Goal: Information Seeking & Learning: Learn about a topic

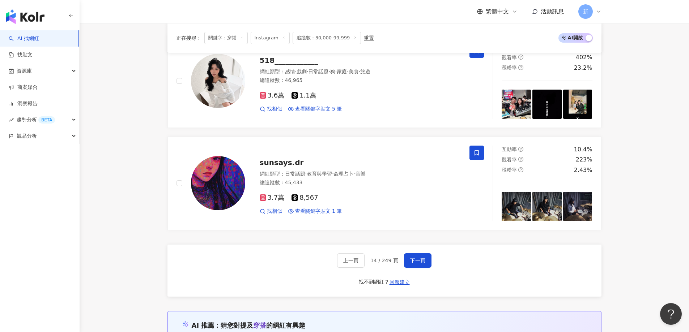
scroll to position [1158, 0]
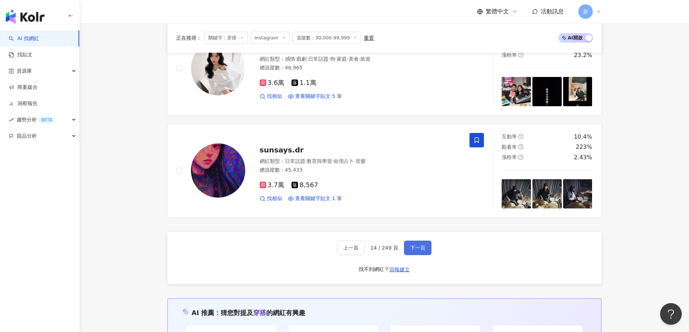
click at [419, 250] on span "下一頁" at bounding box center [417, 248] width 15 height 6
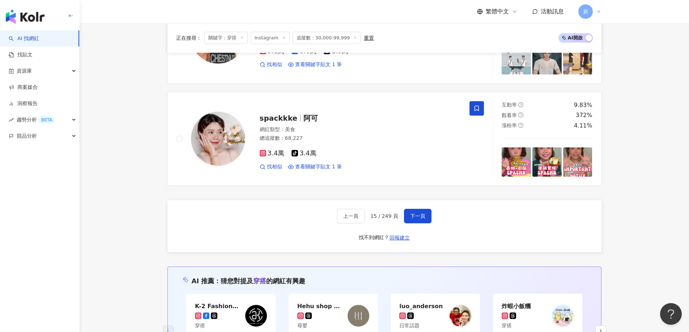
scroll to position [1194, 0]
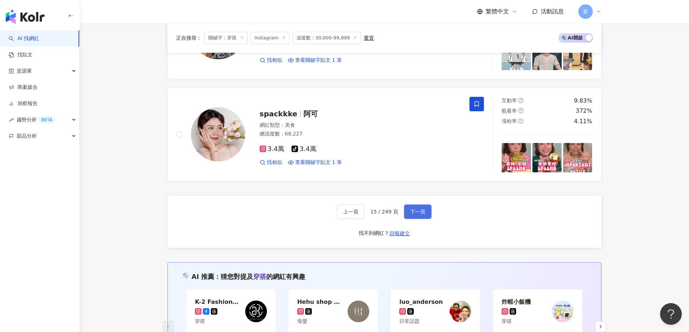
click at [416, 210] on span "下一頁" at bounding box center [417, 212] width 15 height 6
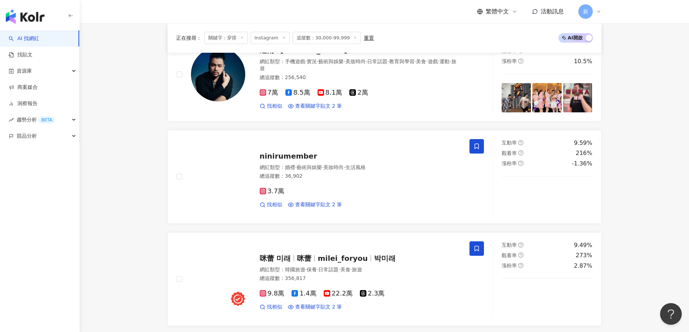
scroll to position [1230, 0]
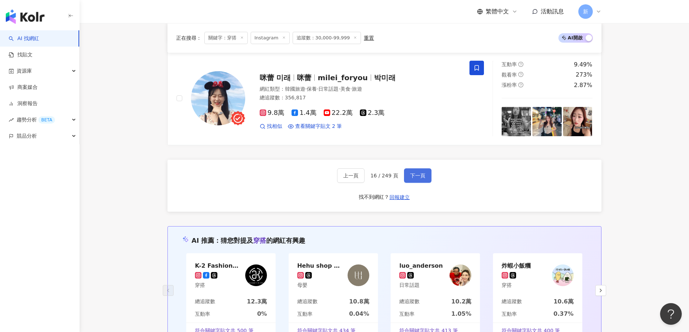
click at [418, 177] on span "下一頁" at bounding box center [417, 176] width 15 height 6
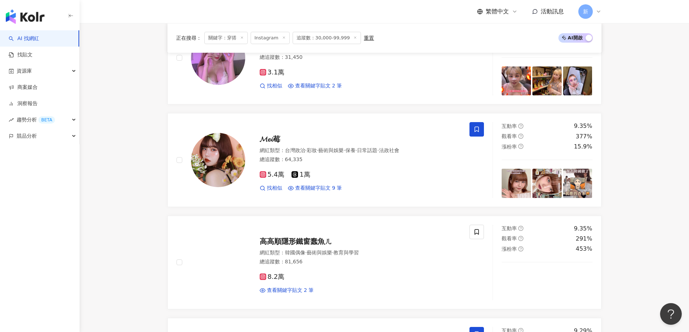
scroll to position [434, 0]
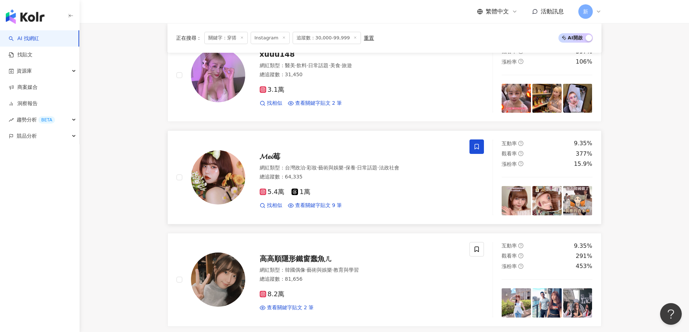
click at [391, 199] on div "5.4萬 1萬 找相似 查看關鍵字貼文 9 筆" at bounding box center [360, 196] width 201 height 27
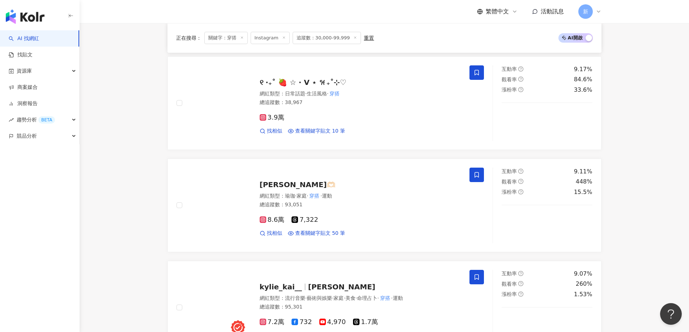
scroll to position [1049, 0]
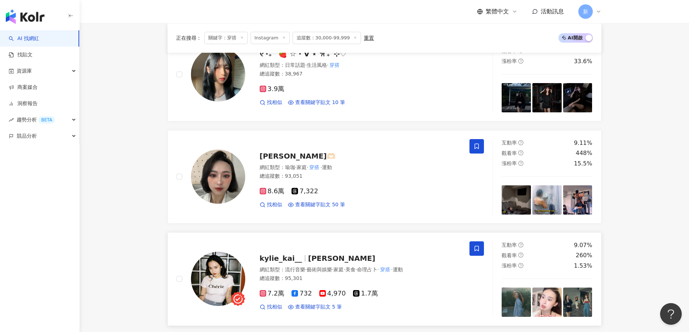
click at [391, 257] on div "kylie_kai__ Kai" at bounding box center [360, 259] width 201 height 10
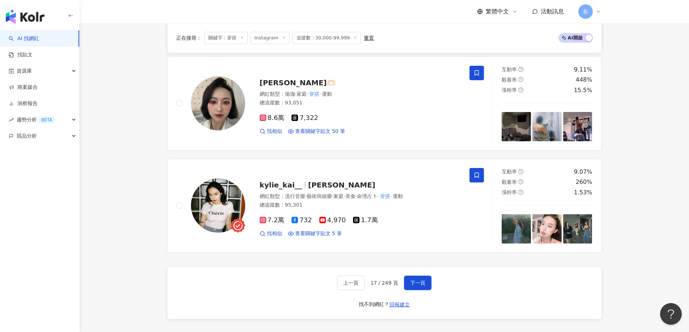
click at [426, 276] on button "下一頁" at bounding box center [417, 283] width 27 height 14
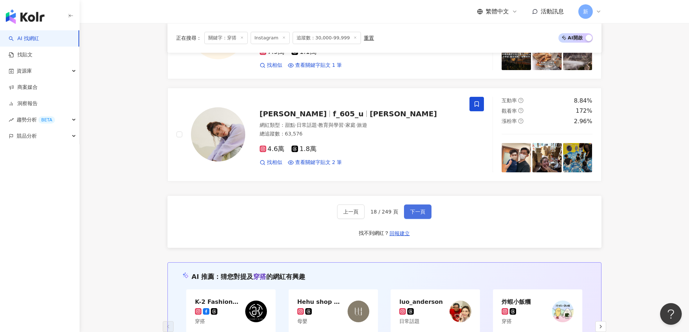
click at [409, 205] on button "下一頁" at bounding box center [417, 212] width 27 height 14
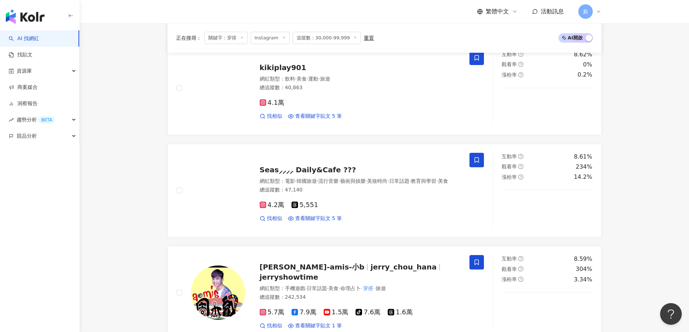
scroll to position [832, 0]
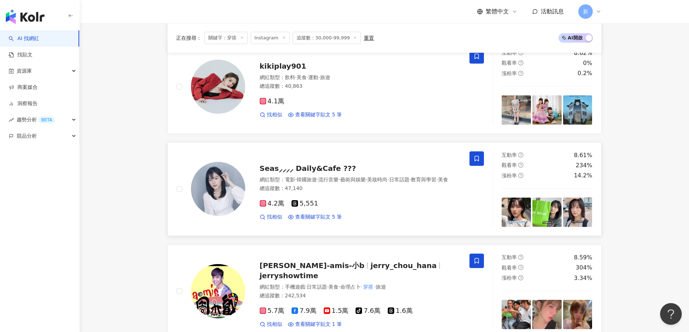
click at [411, 194] on div "網紅類型 ： 電影 · 韓國旅遊 · 流行音樂 · 藝術與娛樂 · 美妝時尚 · 日常話題 · 教育與學習 · 美食 總追蹤數 ： 47,140" at bounding box center [360, 186] width 201 height 18
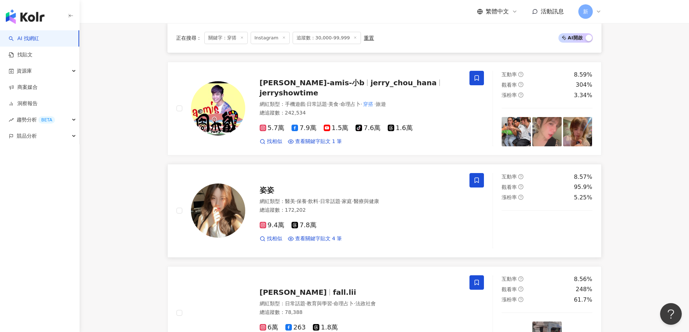
scroll to position [1085, 0]
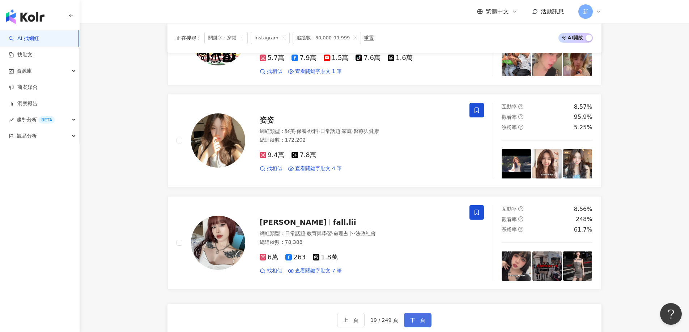
click at [422, 318] on span "下一頁" at bounding box center [417, 321] width 15 height 6
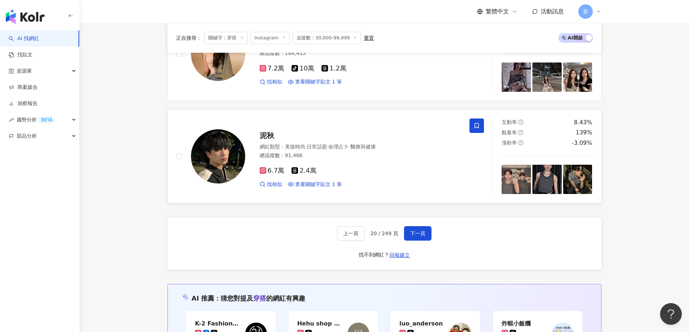
scroll to position [1194, 0]
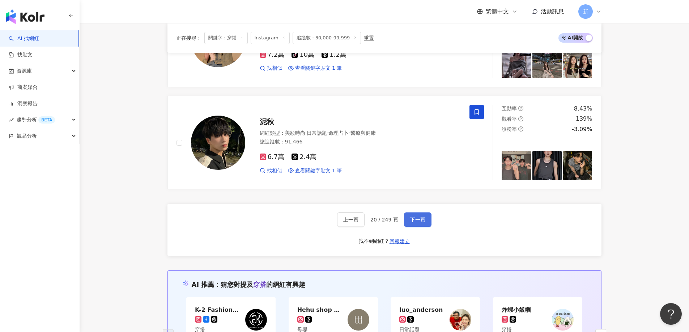
click at [418, 217] on span "下一頁" at bounding box center [417, 220] width 15 height 6
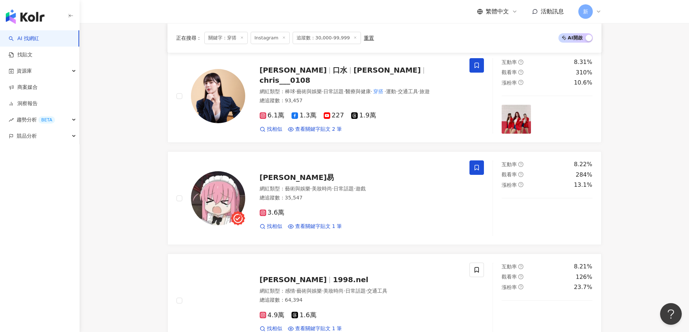
scroll to position [725, 0]
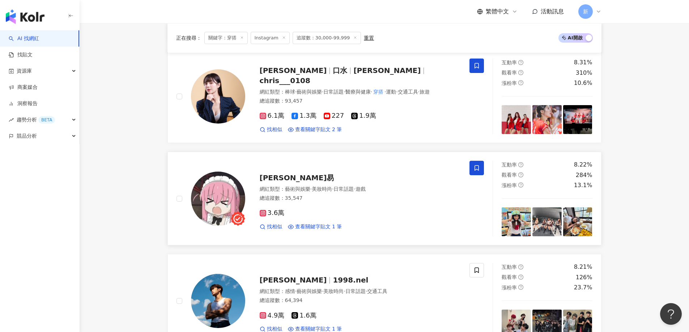
click at [407, 209] on div "3.6萬" at bounding box center [360, 213] width 201 height 8
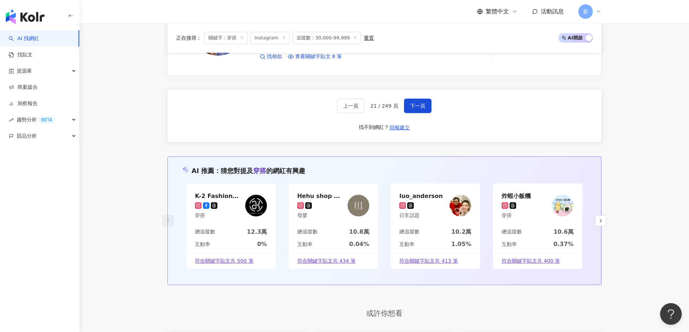
scroll to position [1222, 0]
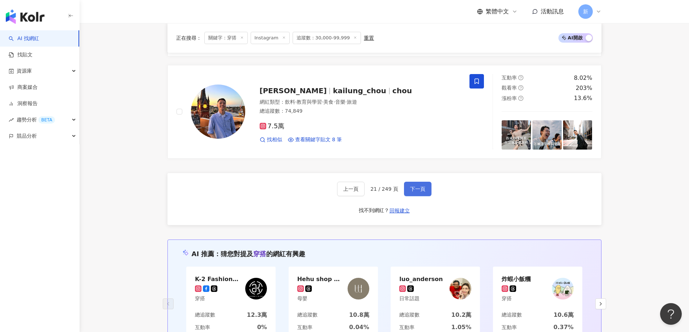
click at [428, 187] on button "下一頁" at bounding box center [417, 189] width 27 height 14
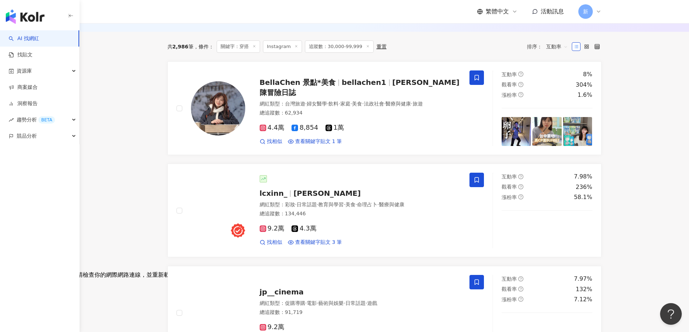
scroll to position [109, 0]
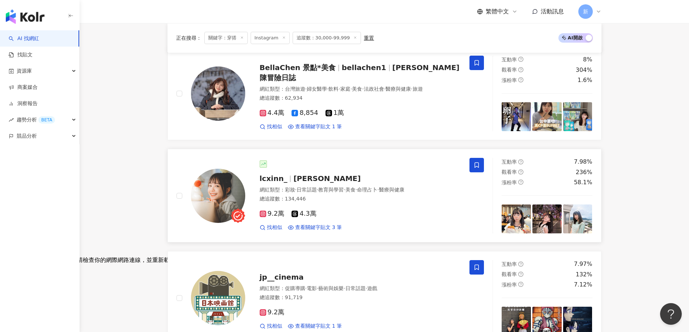
click at [405, 221] on div "9.2萬 4.3萬 找相似 查看關鍵字貼文 3 筆" at bounding box center [360, 217] width 201 height 27
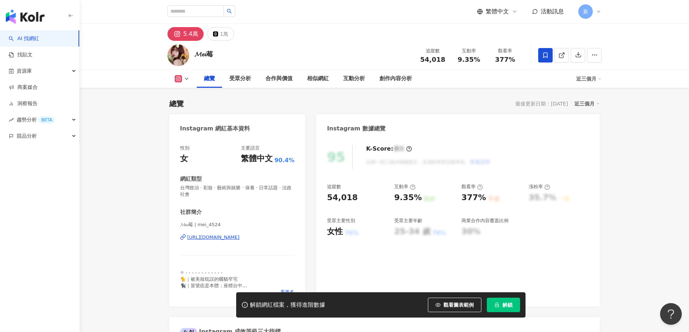
click at [240, 238] on div "https://www.instagram.com/mei_4524/" at bounding box center [213, 237] width 52 height 7
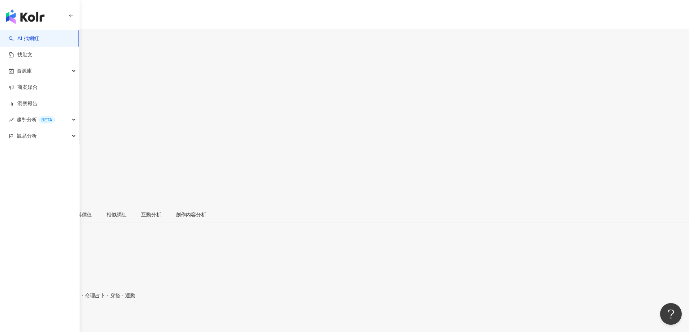
click at [64, 316] on div "https://www.instagram.com/kylie_kai__/" at bounding box center [35, 319] width 56 height 6
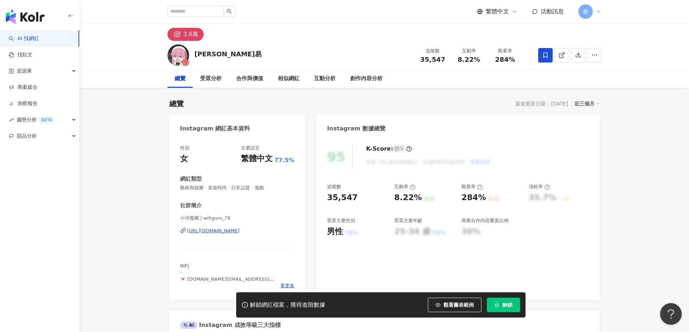
click at [240, 231] on div "[URL][DOMAIN_NAME]" at bounding box center [213, 231] width 52 height 7
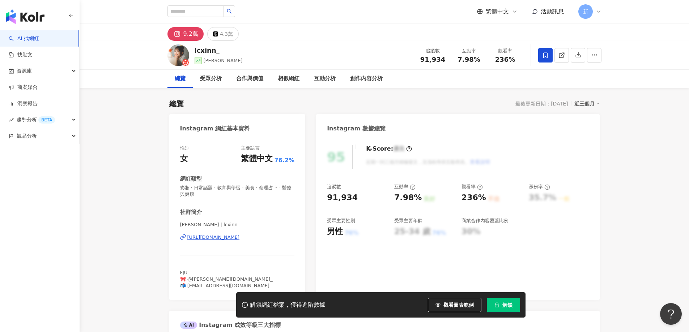
click at [240, 239] on div "[URL][DOMAIN_NAME]" at bounding box center [213, 237] width 52 height 7
